Goal: Browse casually

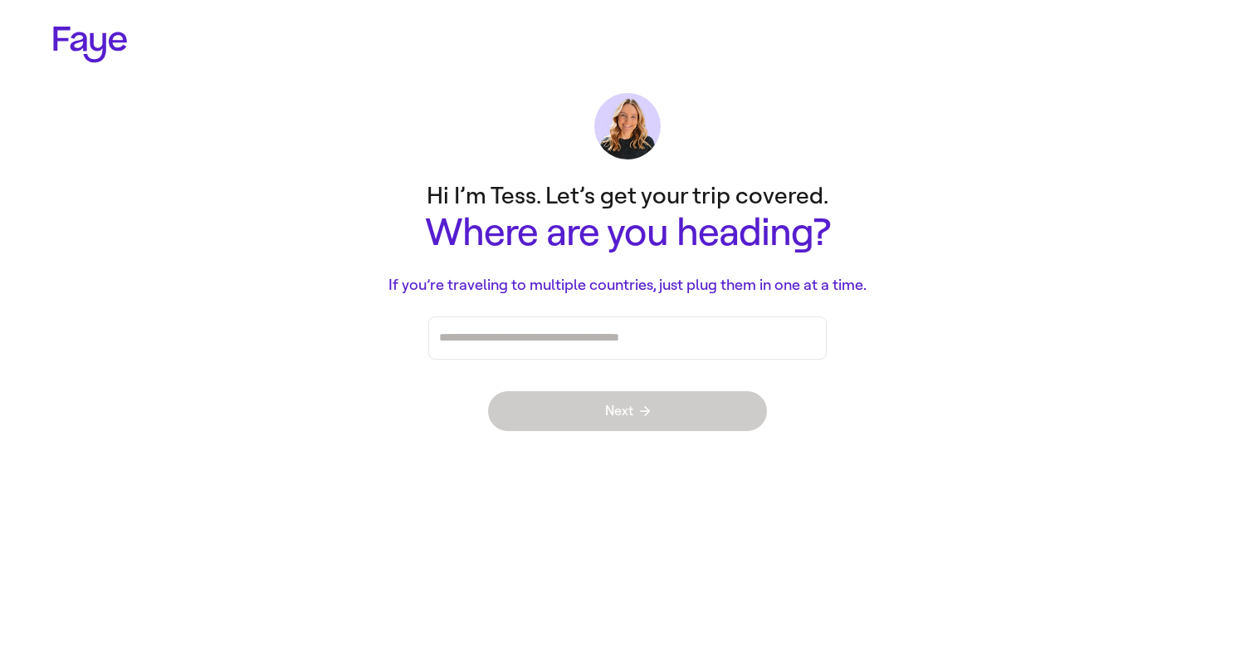
click at [104, 45] on icon at bounding box center [90, 45] width 74 height 36
